Goal: Task Accomplishment & Management: Manage account settings

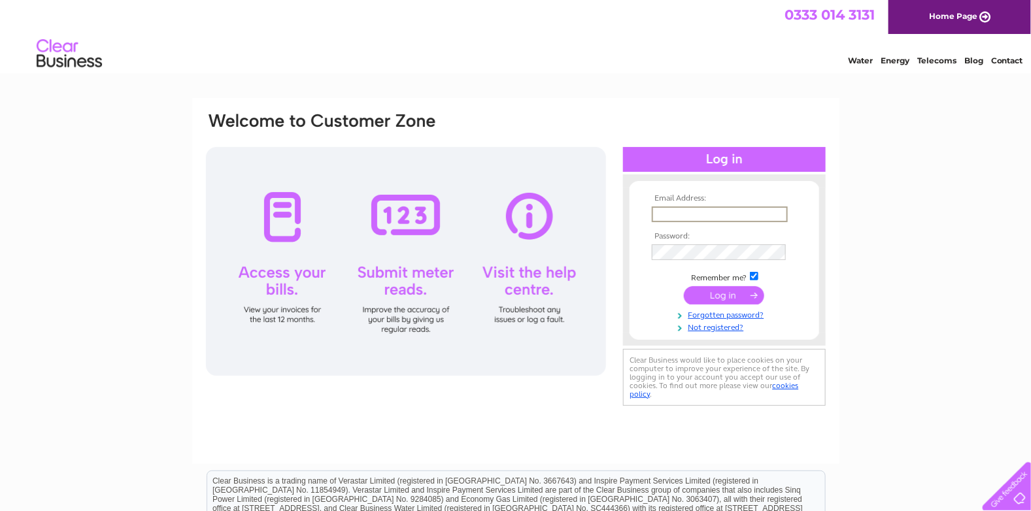
click at [733, 215] on input "text" at bounding box center [720, 215] width 136 height 16
type input "fisherscooperage@btconnect.com"
click at [742, 305] on input "submit" at bounding box center [724, 295] width 80 height 18
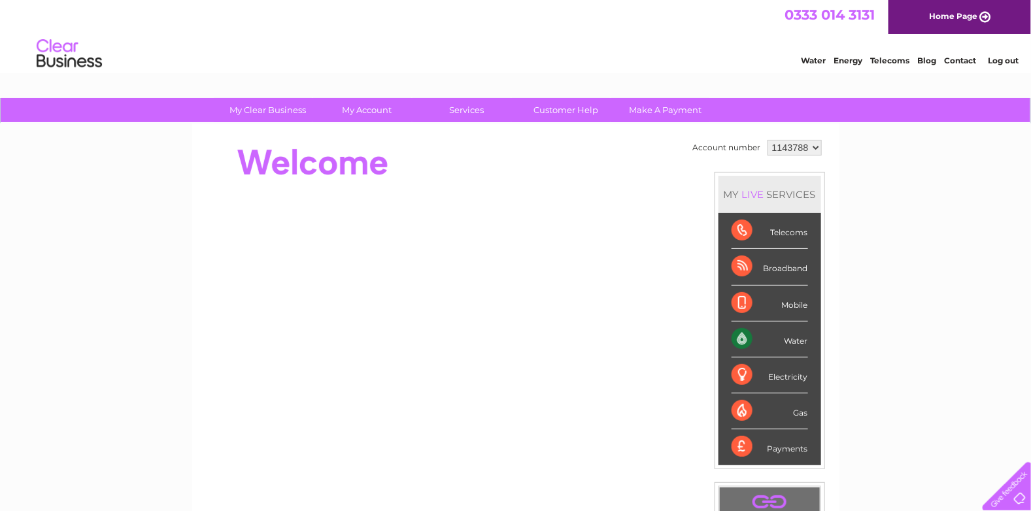
click at [750, 349] on div "Water" at bounding box center [770, 340] width 77 height 36
click at [789, 351] on div "Water" at bounding box center [770, 340] width 77 height 36
click at [802, 350] on div "Water" at bounding box center [770, 340] width 77 height 36
click at [740, 347] on div "Water" at bounding box center [770, 340] width 77 height 36
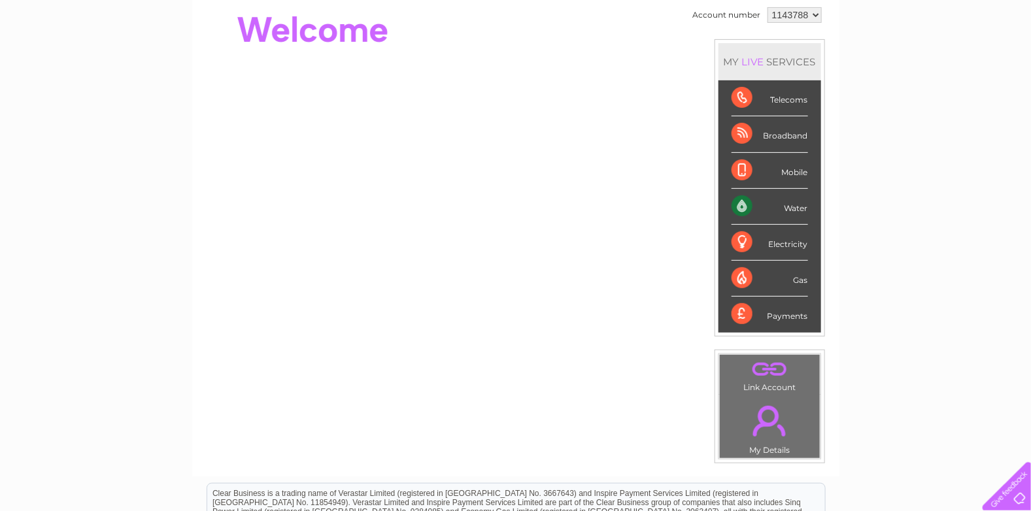
scroll to position [261, 0]
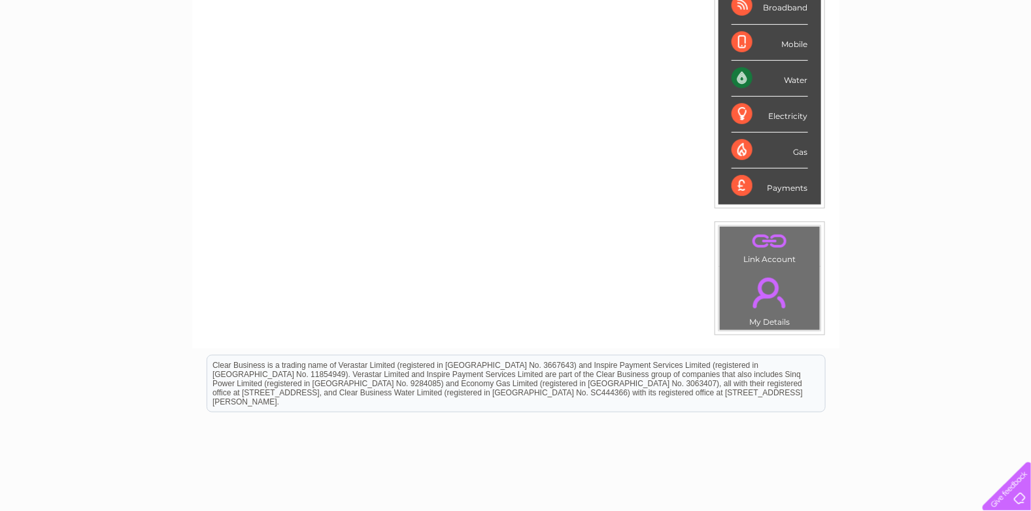
click at [773, 330] on td ". My Details" at bounding box center [769, 299] width 101 height 64
click at [770, 290] on link "." at bounding box center [770, 293] width 94 height 46
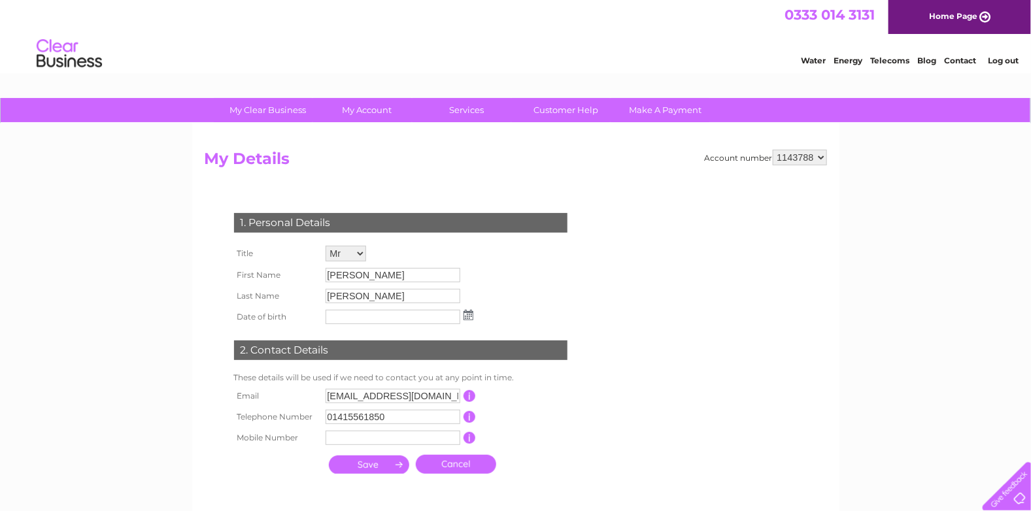
click at [801, 65] on link "Water" at bounding box center [813, 61] width 25 height 10
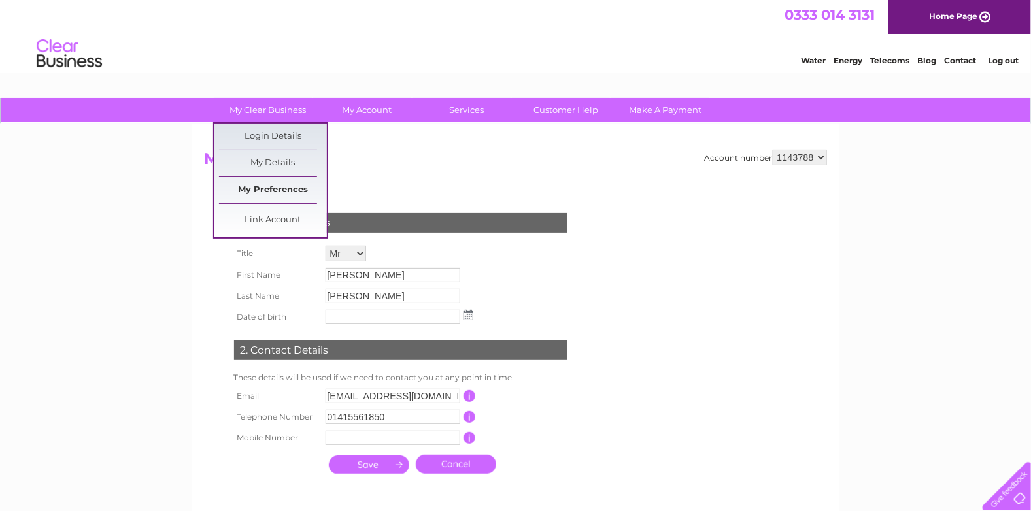
click at [243, 185] on link "My Preferences" at bounding box center [273, 190] width 108 height 26
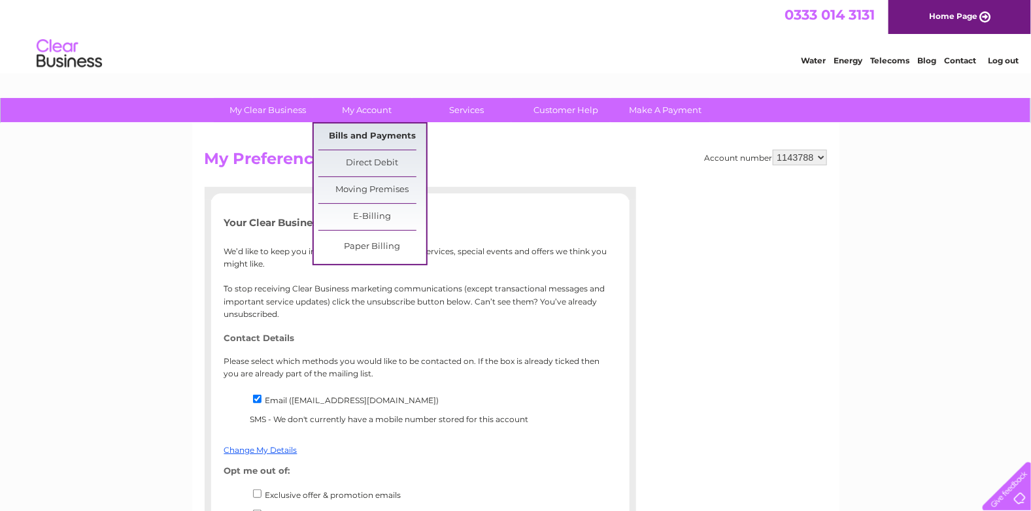
click at [376, 141] on link "Bills and Payments" at bounding box center [373, 137] width 108 height 26
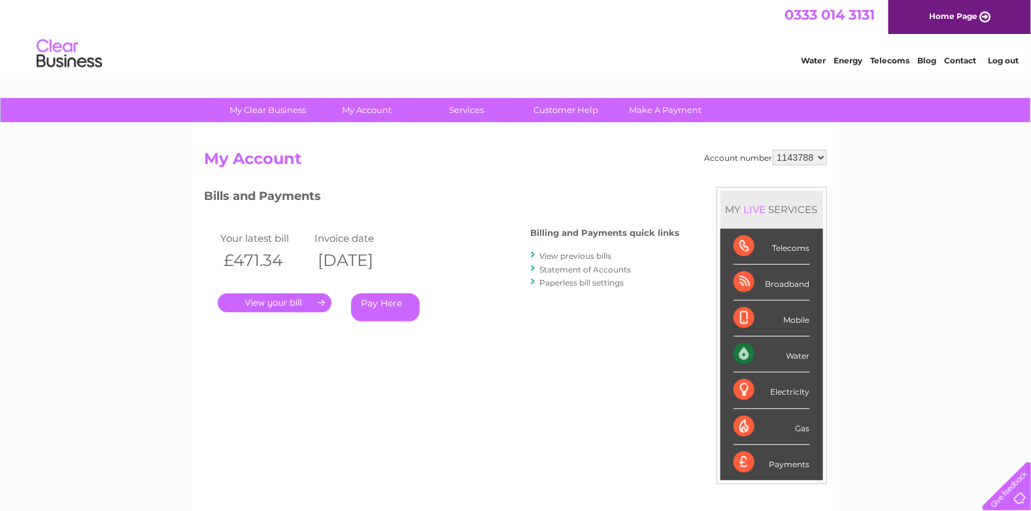
click at [292, 300] on link "." at bounding box center [275, 303] width 114 height 19
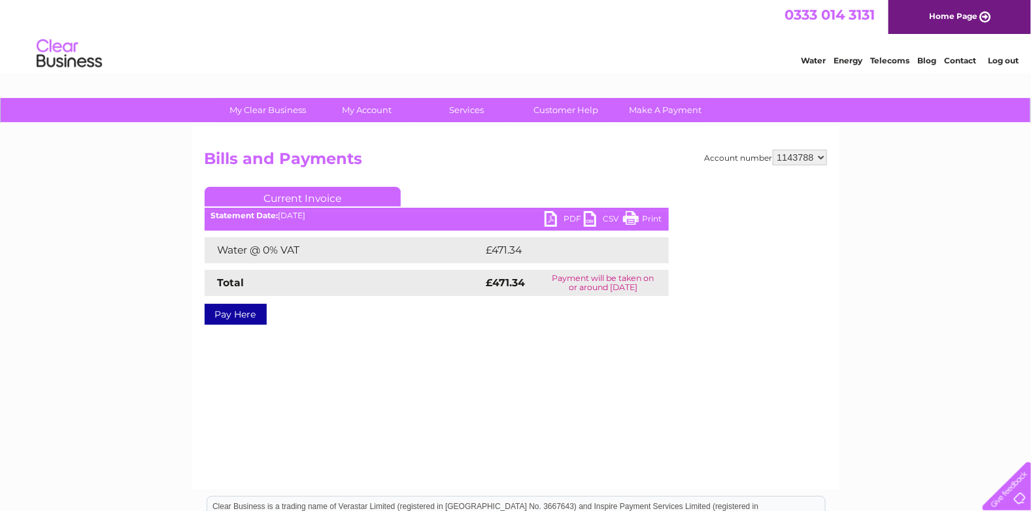
click at [644, 216] on link "Print" at bounding box center [642, 220] width 39 height 19
click at [327, 205] on link "Current Invoice" at bounding box center [303, 197] width 196 height 20
click at [566, 218] on link "PDF" at bounding box center [564, 220] width 39 height 19
